Goal: Task Accomplishment & Management: Use online tool/utility

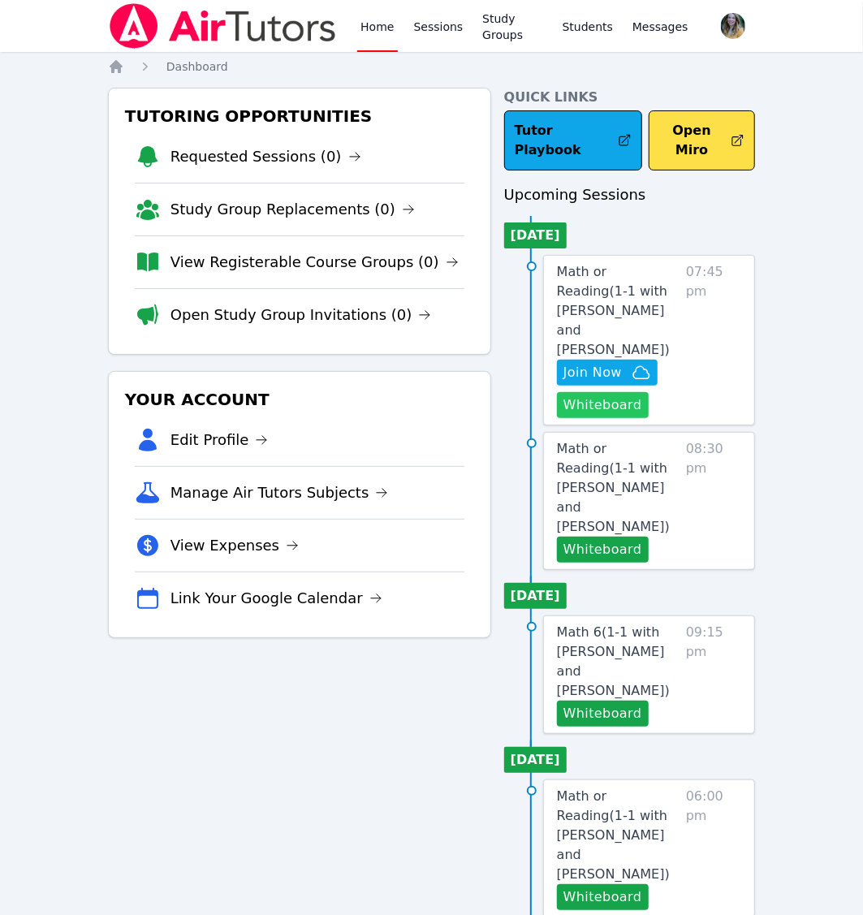
click at [605, 392] on button "Whiteboard" at bounding box center [603, 405] width 92 height 26
click at [627, 363] on span "Join Now" at bounding box center [607, 372] width 88 height 19
click at [618, 537] on button "Whiteboard" at bounding box center [603, 550] width 92 height 26
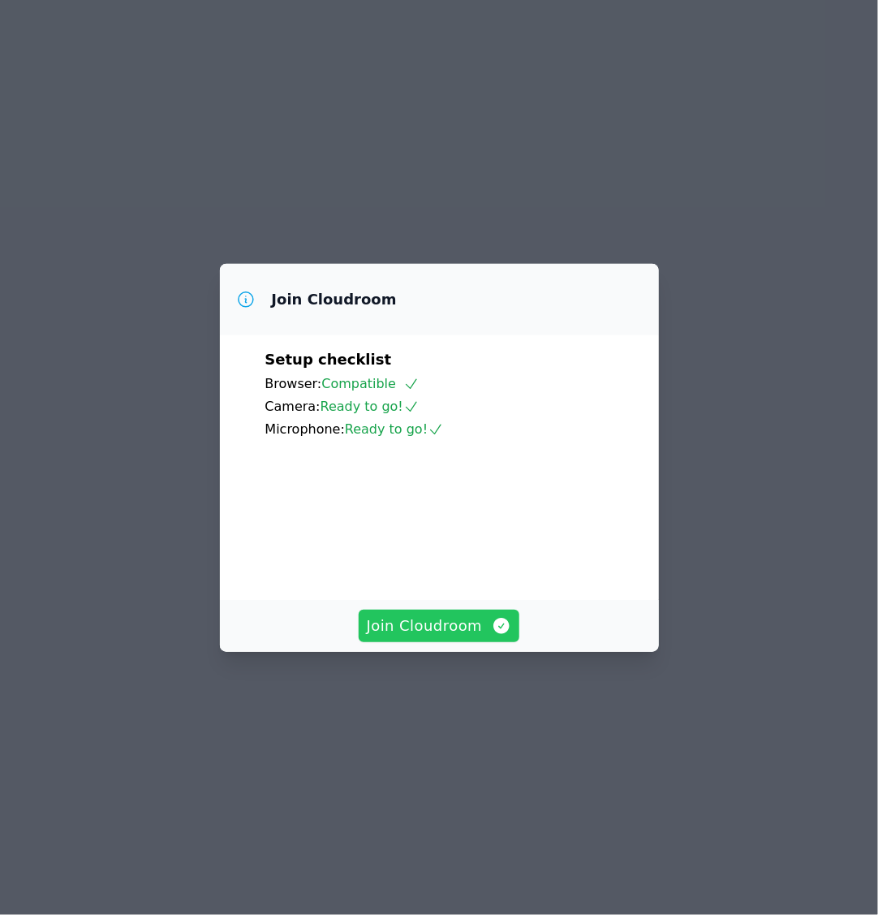
click at [459, 637] on span "Join Cloudroom" at bounding box center [439, 625] width 145 height 23
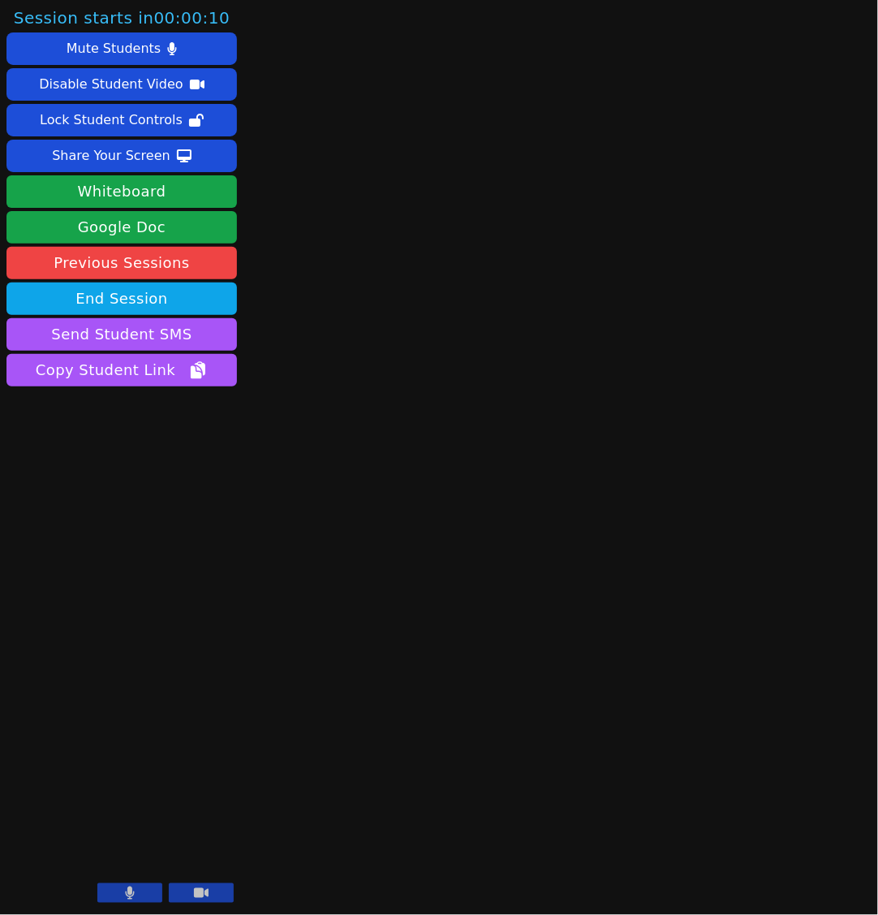
click at [459, 752] on main at bounding box center [561, 457] width 212 height 915
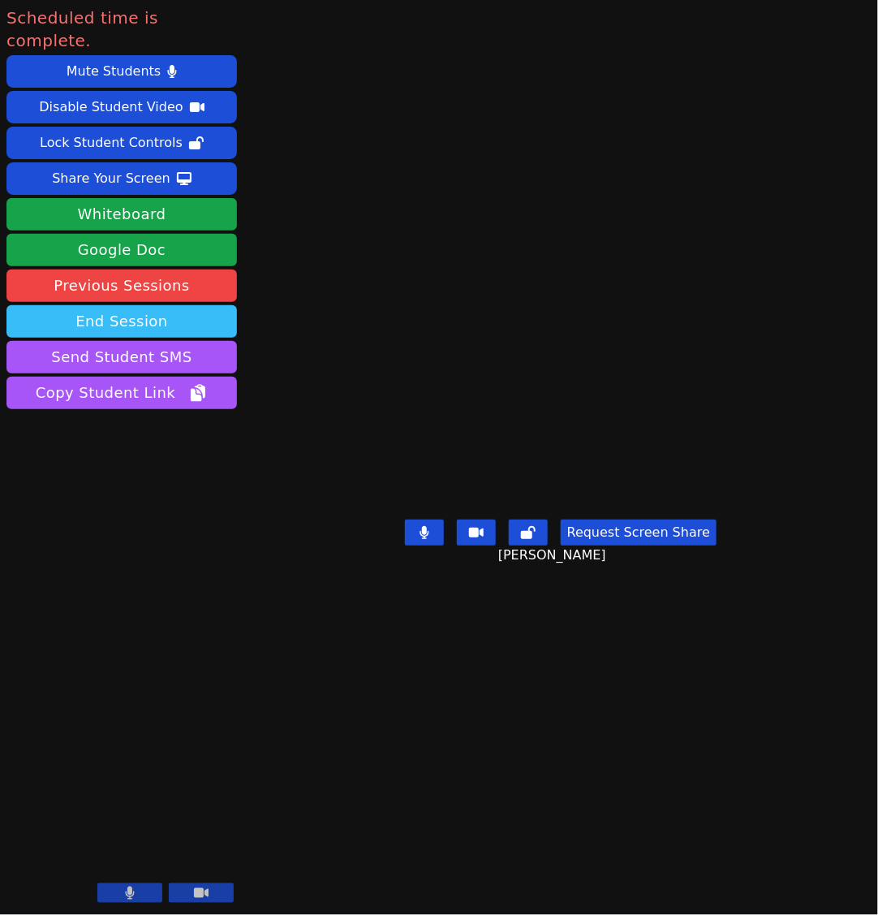
click at [162, 305] on button "End Session" at bounding box center [121, 321] width 231 height 32
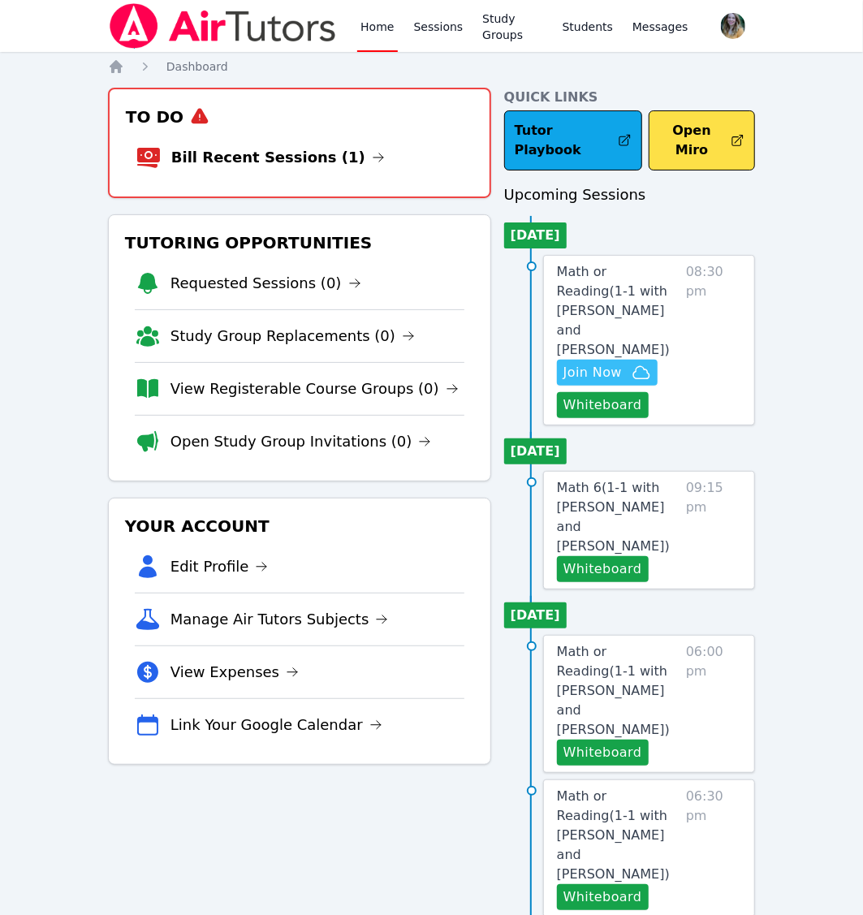
click at [606, 363] on span "Join Now" at bounding box center [592, 372] width 58 height 19
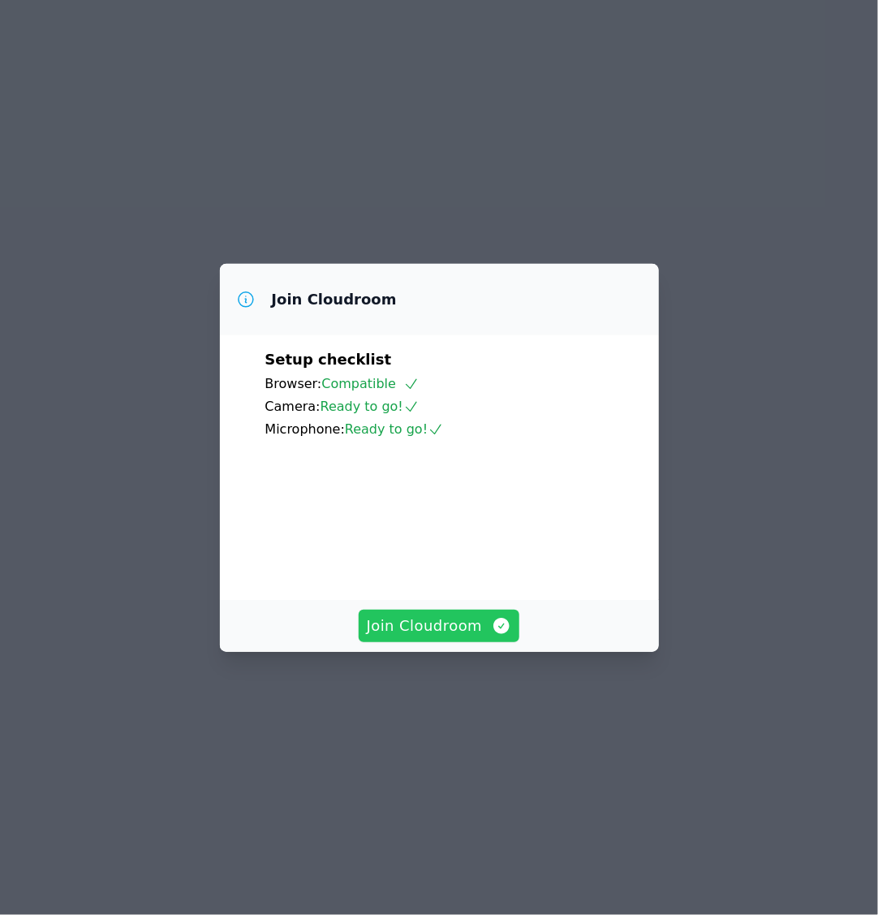
click at [476, 637] on span "Join Cloudroom" at bounding box center [439, 625] width 145 height 23
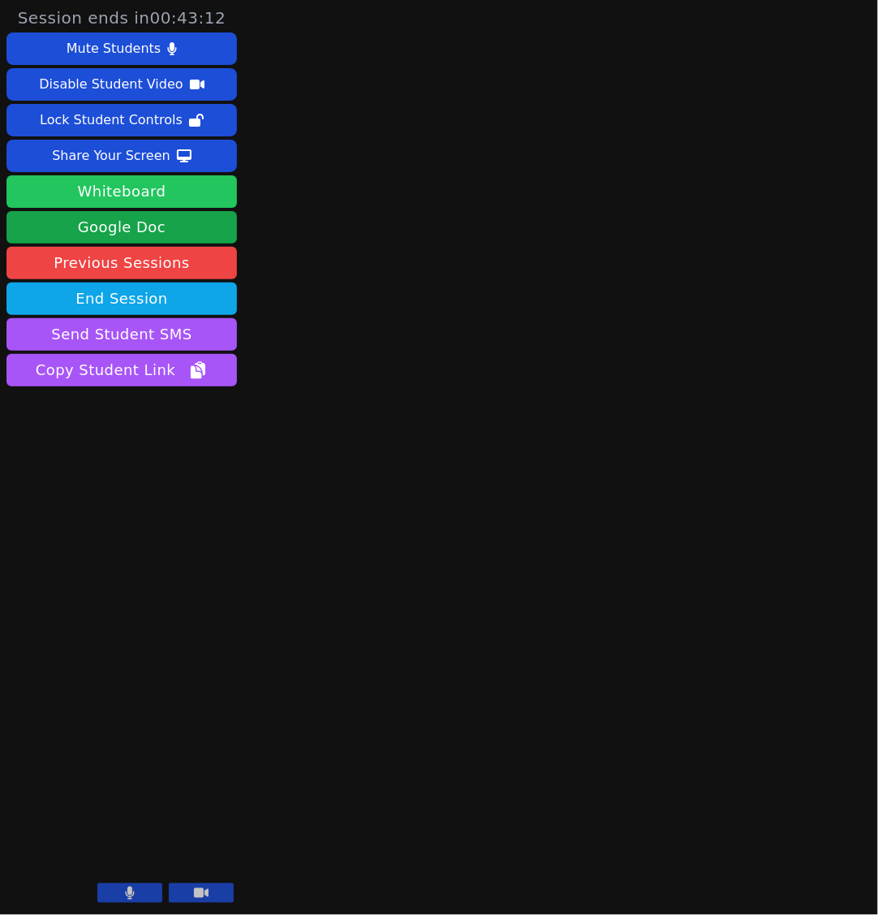
click at [198, 188] on button "Whiteboard" at bounding box center [121, 191] width 231 height 32
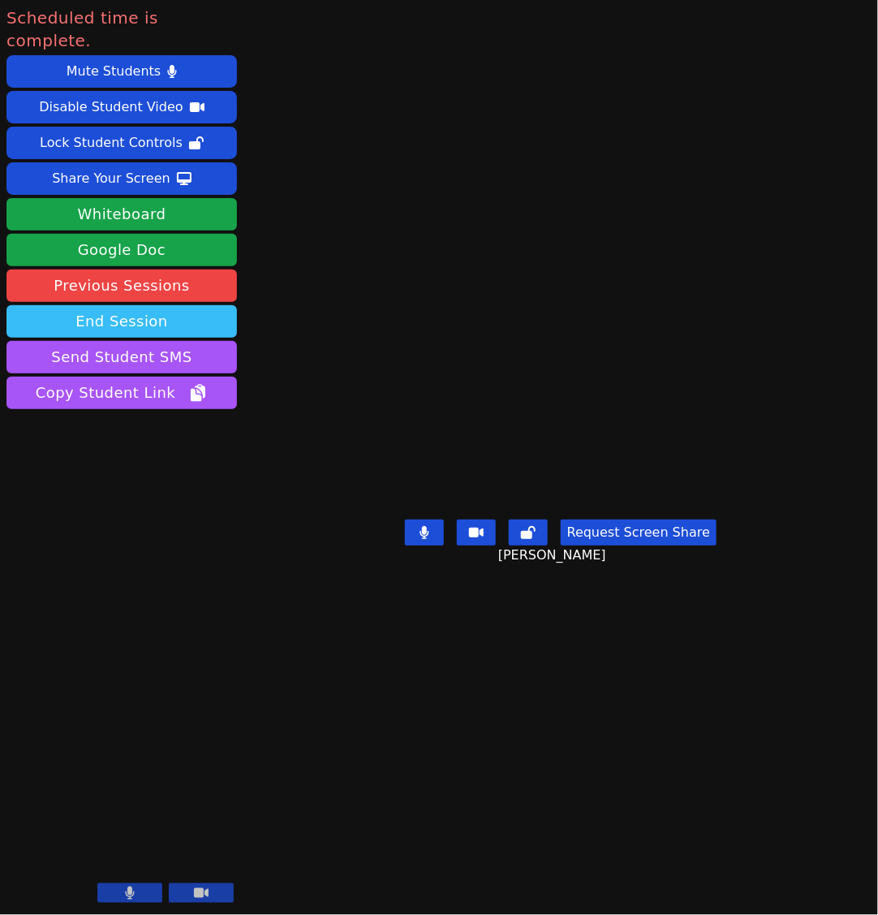
click at [134, 310] on button "End Session" at bounding box center [121, 321] width 231 height 32
